Goal: Book appointment/travel/reservation

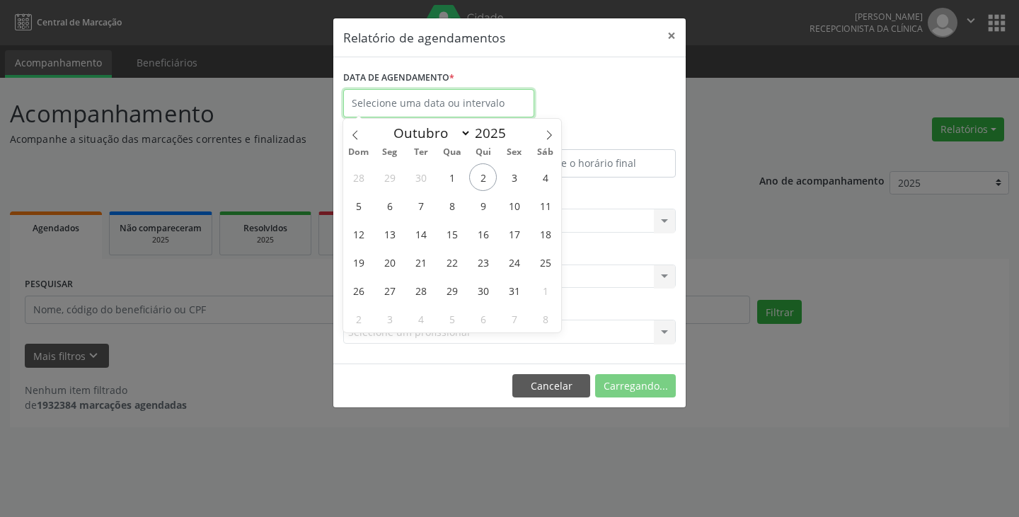
click at [493, 94] on input "text" at bounding box center [438, 103] width 191 height 28
click at [518, 173] on span "3" at bounding box center [514, 177] width 28 height 28
type input "[DATE]"
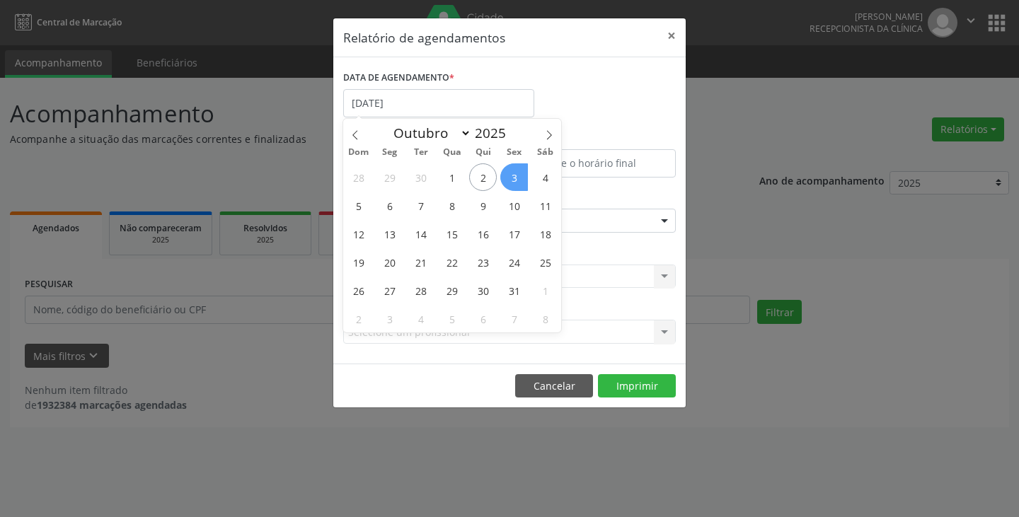
click at [518, 173] on span "3" at bounding box center [514, 177] width 28 height 28
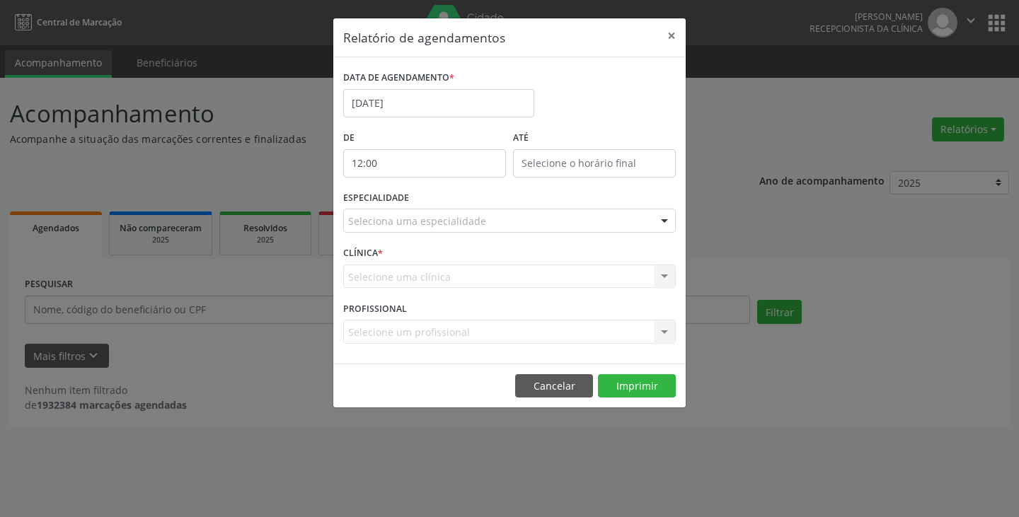
click at [475, 170] on input "12:00" at bounding box center [424, 163] width 163 height 28
click at [446, 200] on span at bounding box center [445, 201] width 10 height 14
type input "11:00"
type input "11"
click at [446, 200] on span at bounding box center [445, 201] width 10 height 14
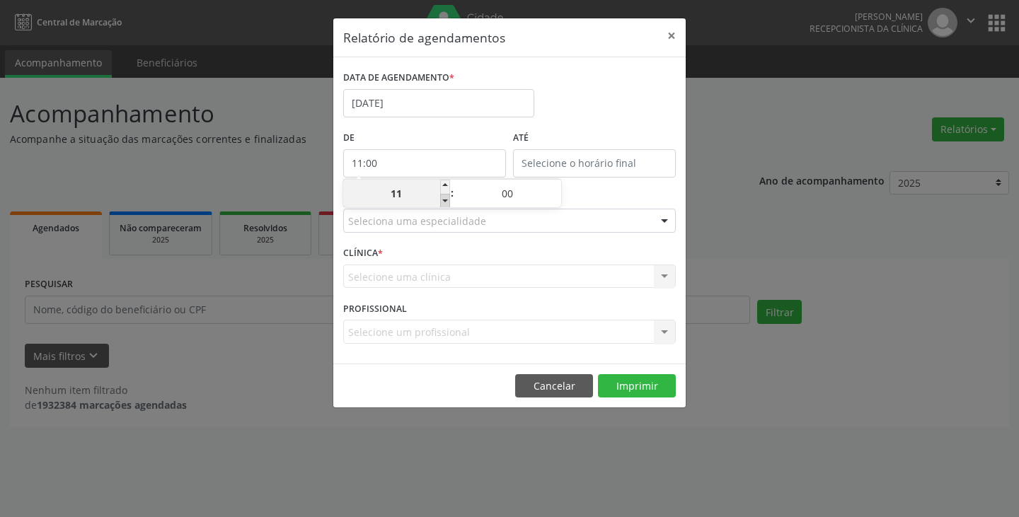
type input "10:00"
type input "10"
click at [446, 200] on span at bounding box center [445, 201] width 10 height 14
type input "09:00"
type input "09"
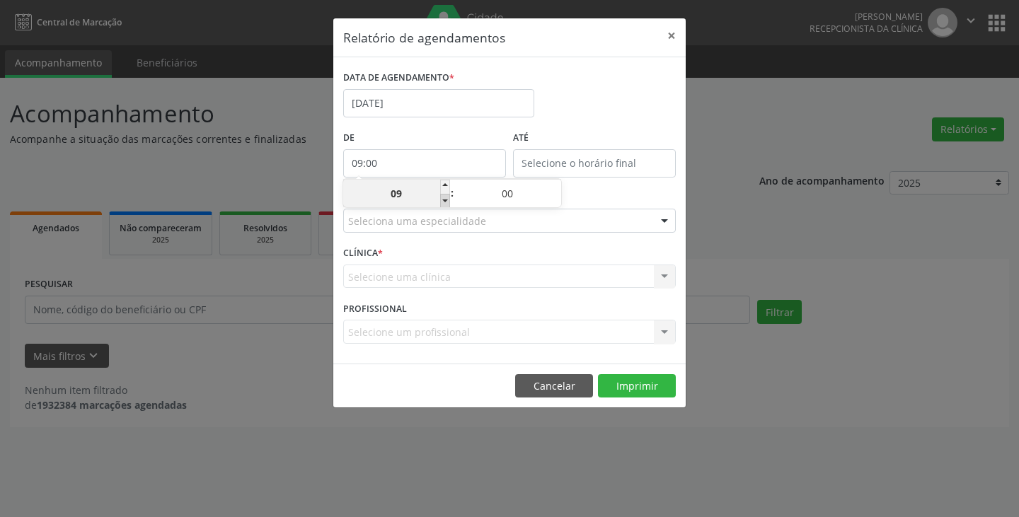
click at [446, 200] on span at bounding box center [445, 201] width 10 height 14
type input "08:00"
type input "08"
click at [446, 200] on span at bounding box center [445, 201] width 10 height 14
type input "07:00"
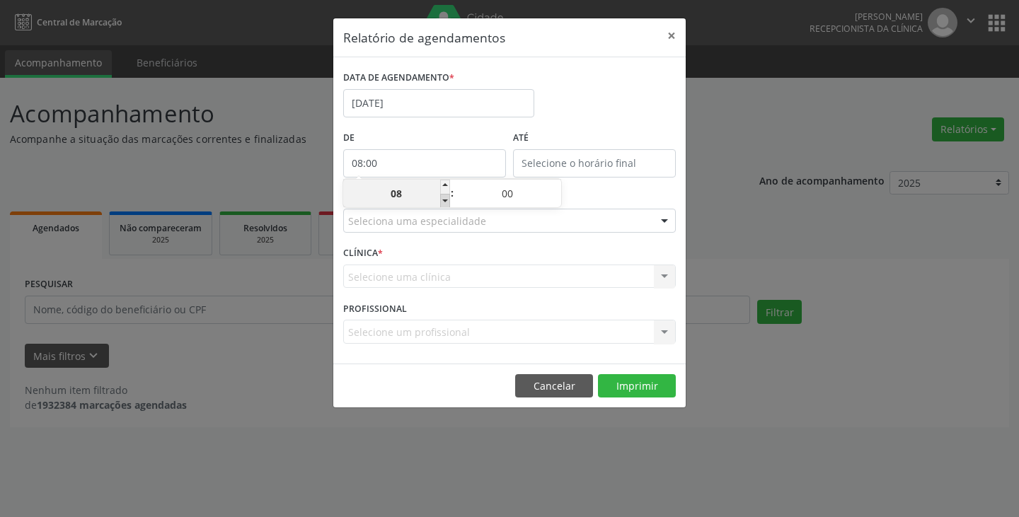
type input "07"
click at [446, 200] on span at bounding box center [445, 201] width 10 height 14
type input "06:00"
type input "06"
click at [558, 171] on input "12:00" at bounding box center [594, 163] width 163 height 28
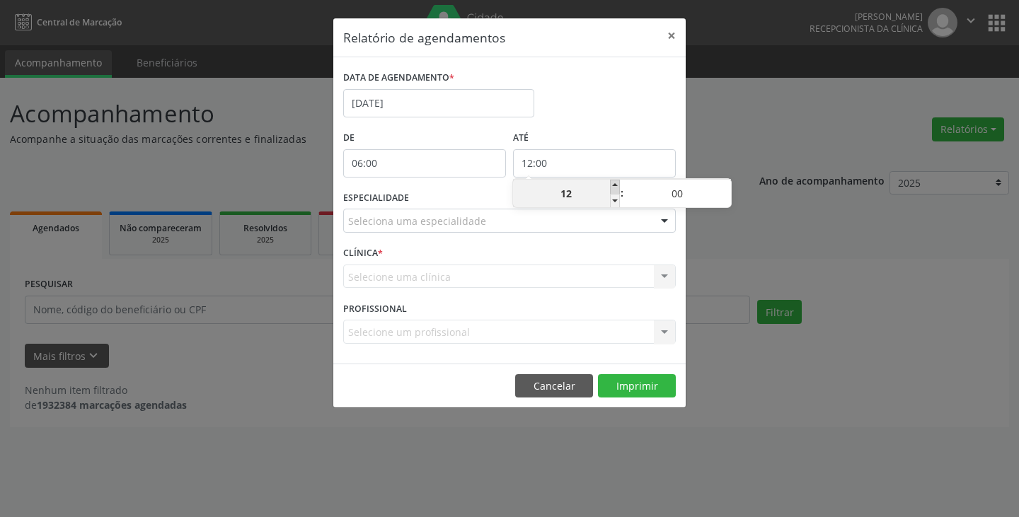
click at [616, 188] on span at bounding box center [615, 187] width 10 height 14
type input "13:00"
type input "13"
click at [616, 187] on span at bounding box center [615, 187] width 10 height 14
type input "14:00"
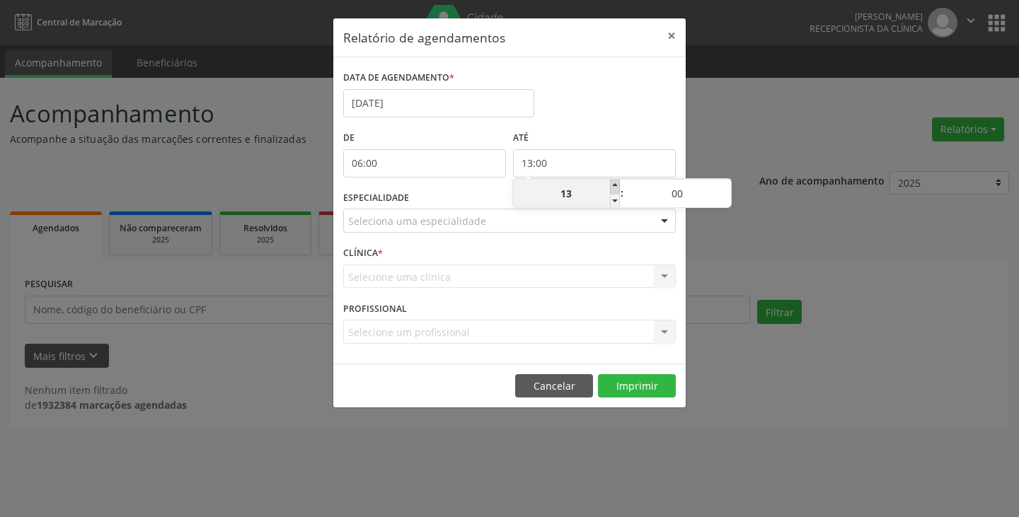
type input "14"
click at [616, 187] on span at bounding box center [615, 187] width 10 height 14
type input "15:00"
type input "15"
click at [616, 187] on span at bounding box center [615, 187] width 10 height 14
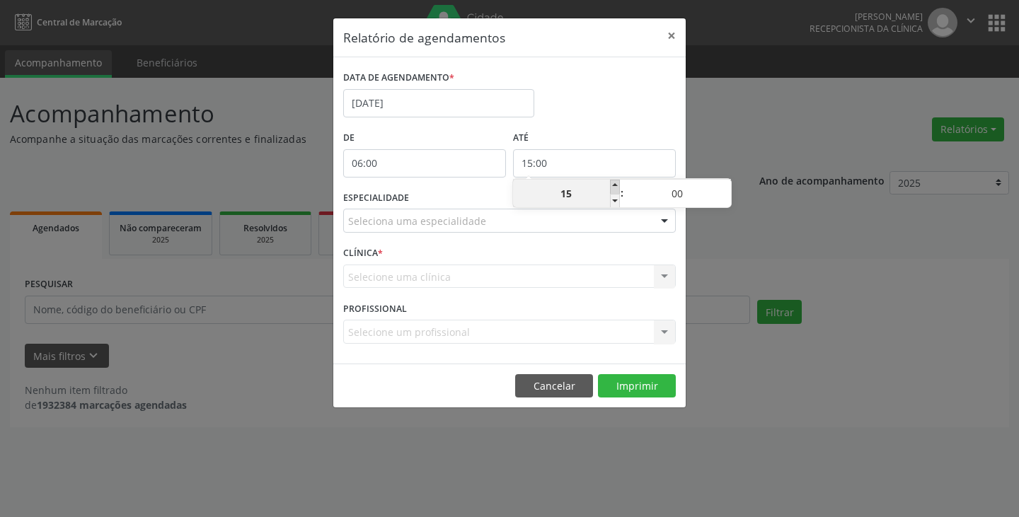
type input "16:00"
type input "16"
click at [616, 187] on span at bounding box center [615, 187] width 10 height 14
type input "17:00"
type input "17"
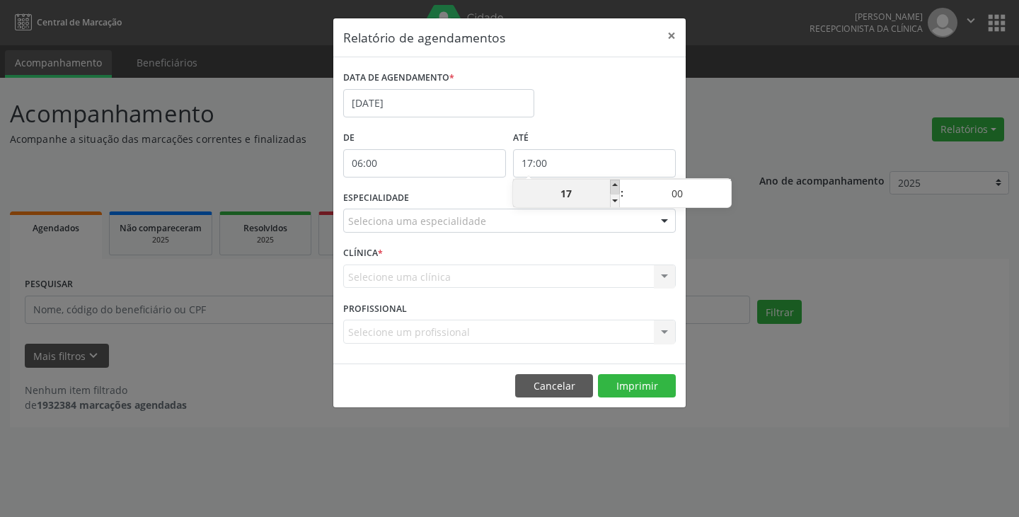
click at [616, 187] on span at bounding box center [615, 187] width 10 height 14
type input "18:00"
type input "18"
click at [616, 187] on span at bounding box center [615, 187] width 10 height 14
type input "19:00"
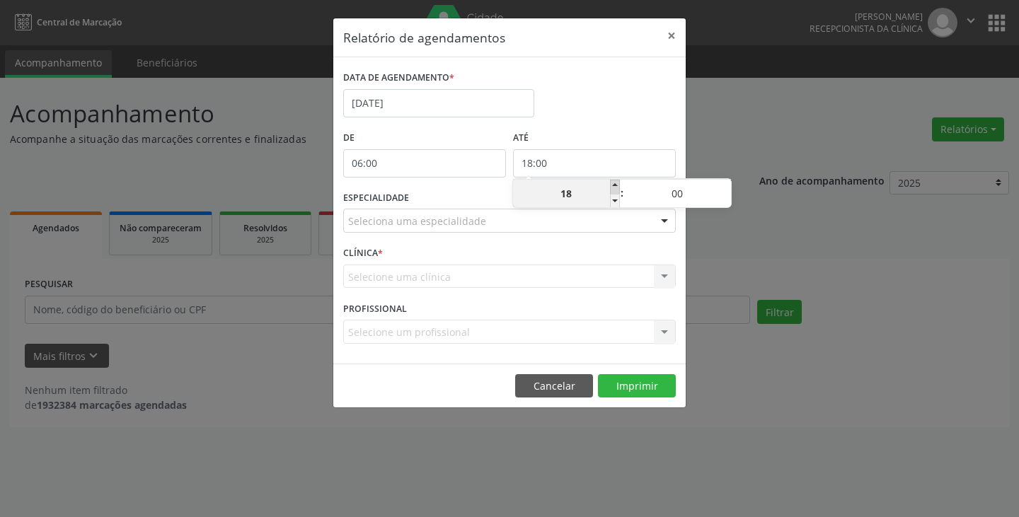
type input "19"
click at [616, 187] on span at bounding box center [615, 187] width 10 height 14
type input "20:00"
type input "20"
click at [588, 215] on div "Seleciona uma especialidade" at bounding box center [509, 221] width 333 height 24
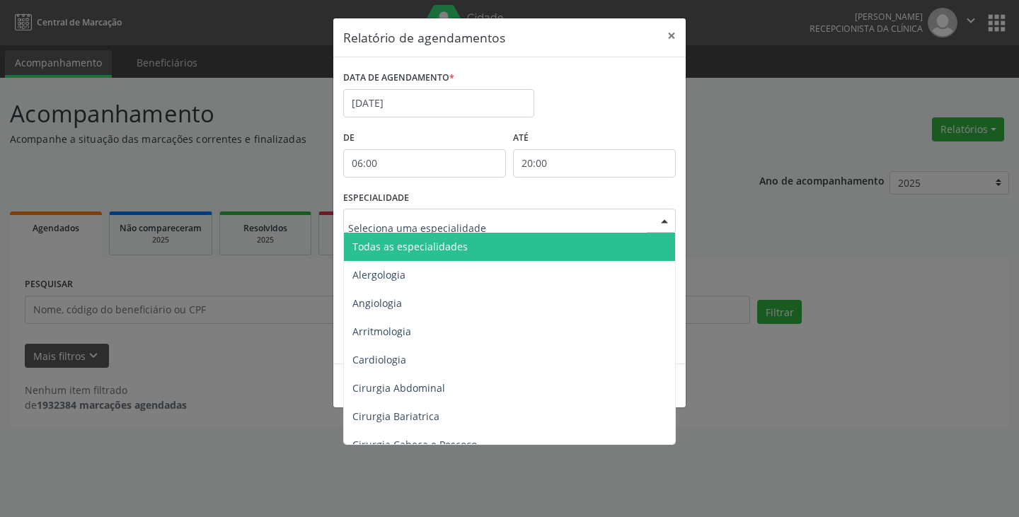
click at [563, 239] on span "Todas as especialidades" at bounding box center [510, 247] width 333 height 28
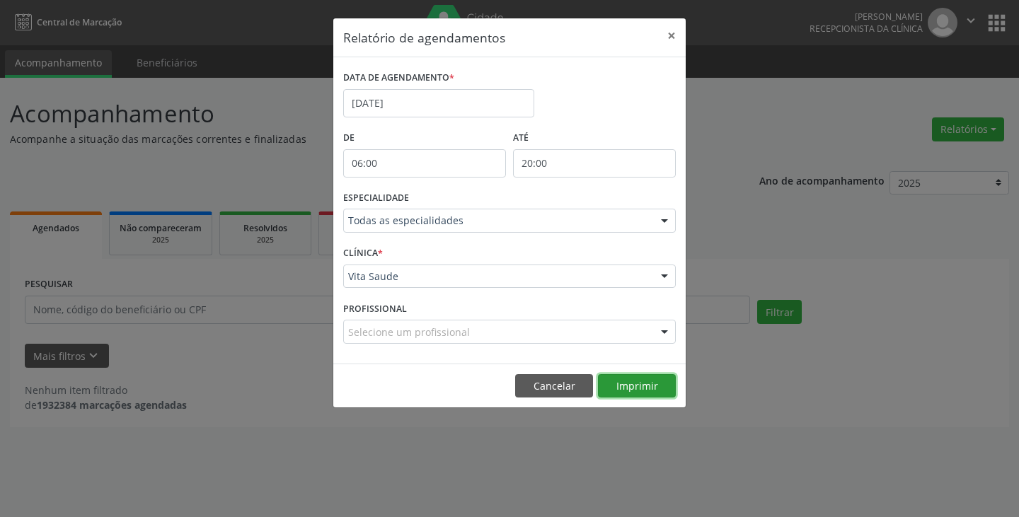
click at [633, 392] on button "Imprimir" at bounding box center [637, 386] width 78 height 24
click at [671, 33] on button "×" at bounding box center [671, 35] width 28 height 35
